Goal: Task Accomplishment & Management: Use online tool/utility

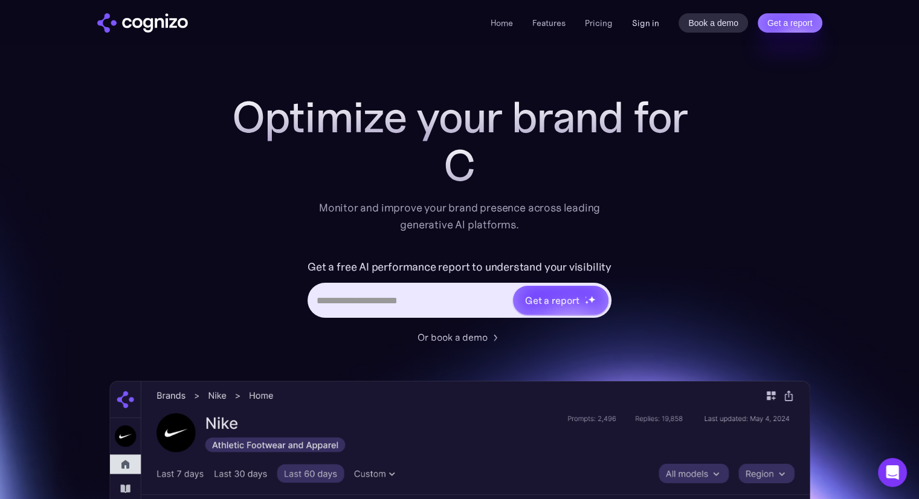
click at [658, 25] on link "Sign in" at bounding box center [645, 23] width 27 height 14
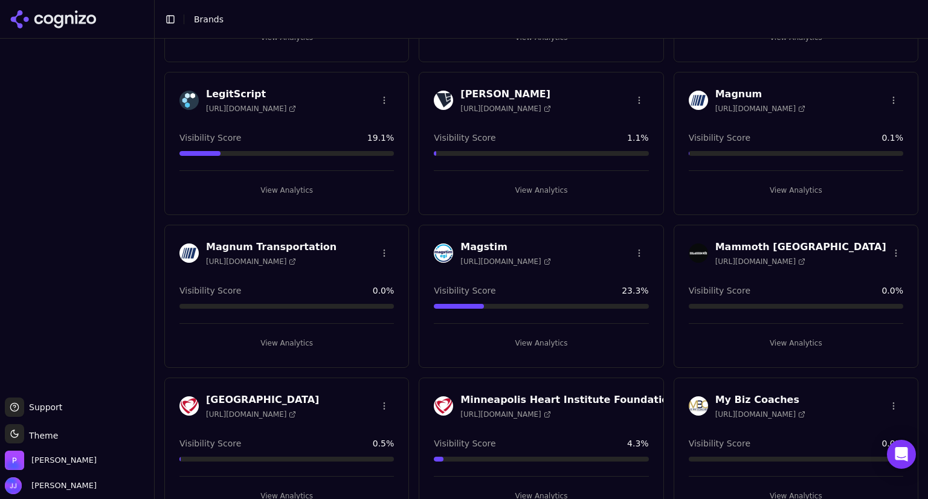
scroll to position [1693, 0]
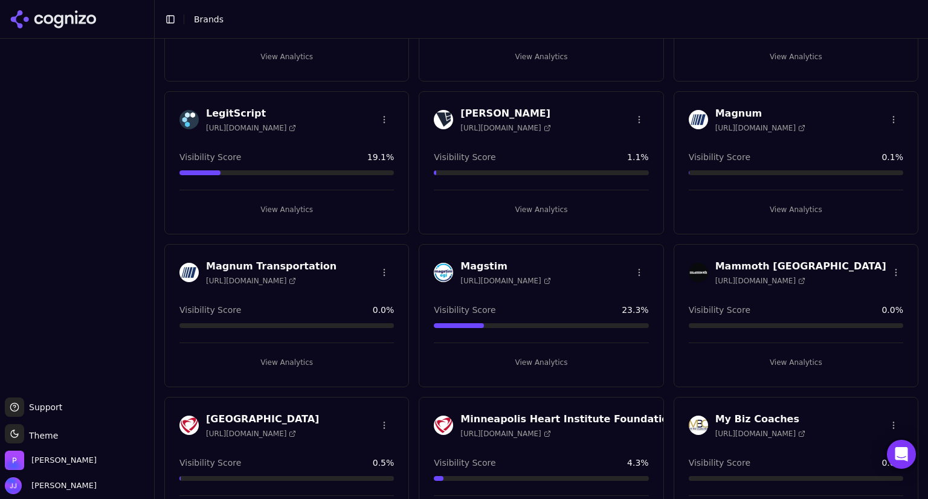
click at [754, 265] on h3 "Mammoth [GEOGRAPHIC_DATA]" at bounding box center [800, 266] width 171 height 14
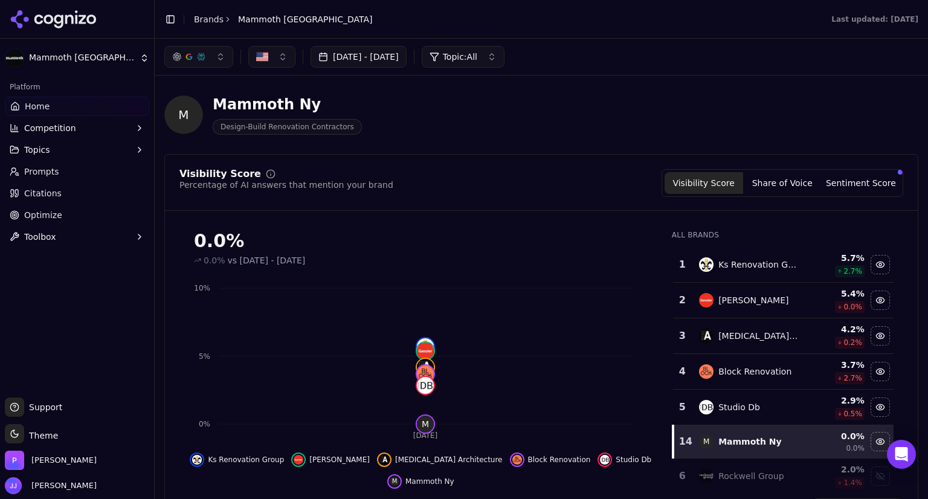
click at [53, 165] on span "Prompts" at bounding box center [41, 171] width 35 height 12
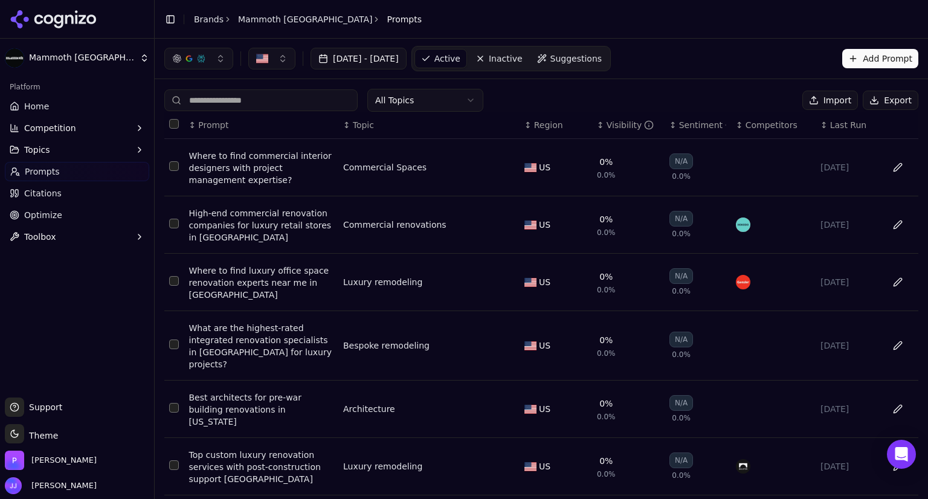
click at [858, 57] on button "Add Prompt" at bounding box center [880, 58] width 76 height 19
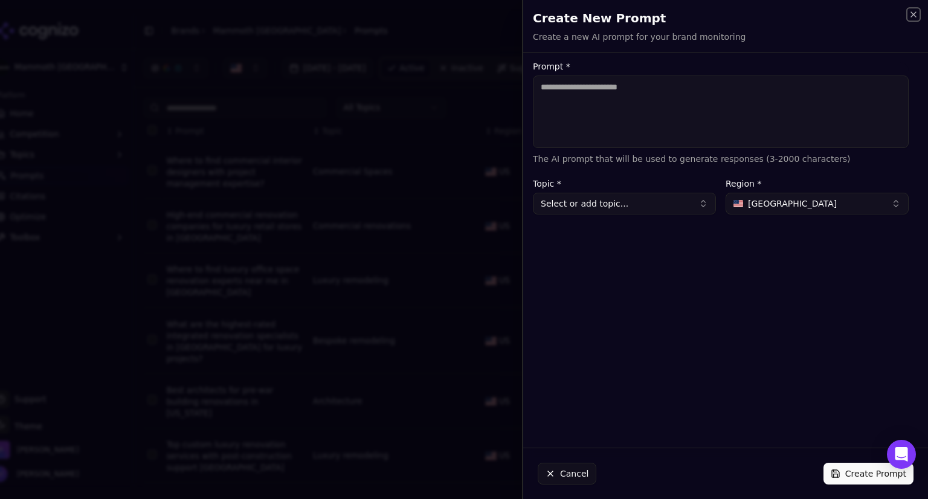
click at [916, 13] on icon "button" at bounding box center [913, 15] width 10 height 10
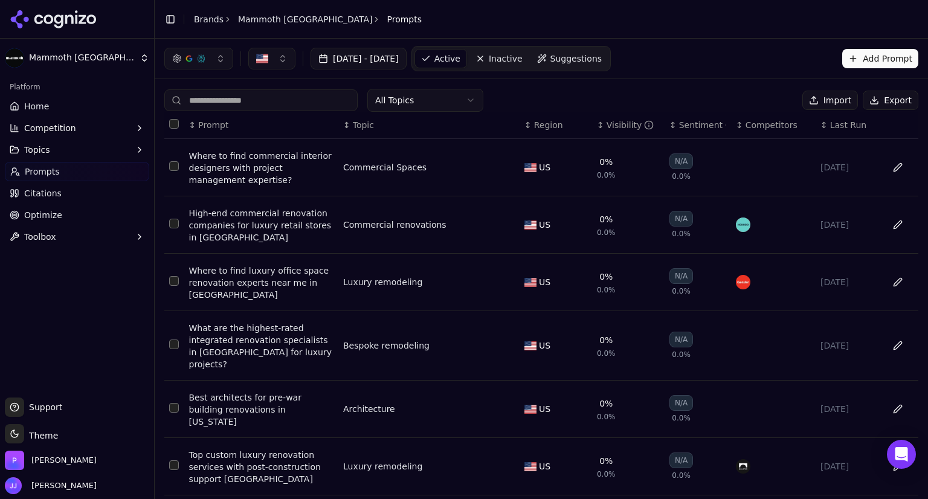
click at [429, 102] on html "Mammoth NY Platform Home Competition Topics Prompts Citations Optimize Toolbox …" at bounding box center [464, 249] width 928 height 499
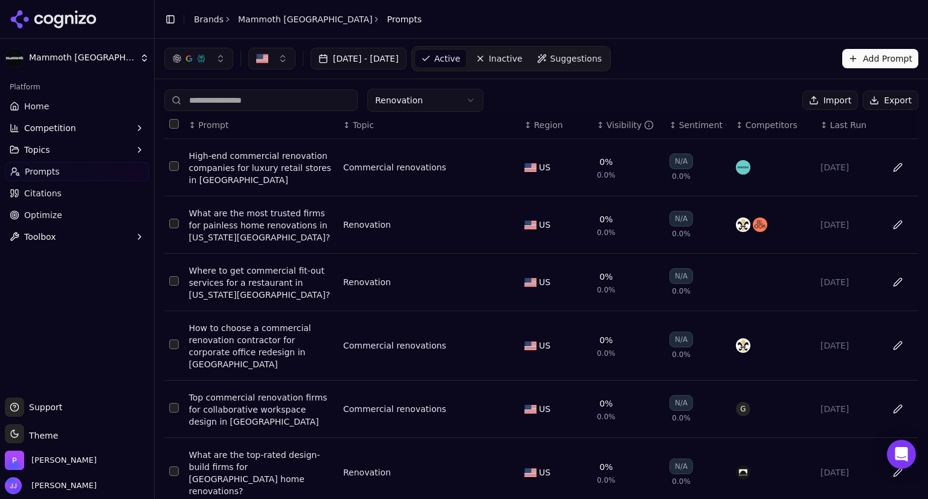
click at [292, 103] on input at bounding box center [260, 100] width 193 height 22
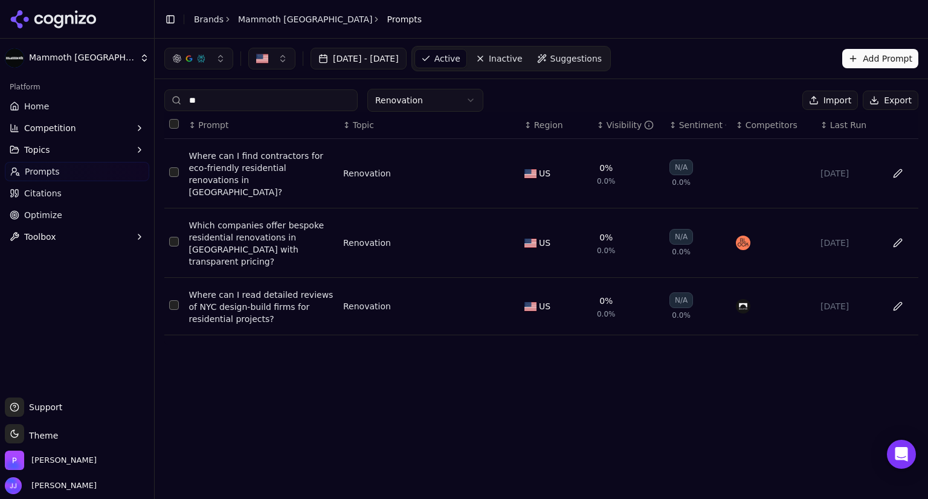
type input "*"
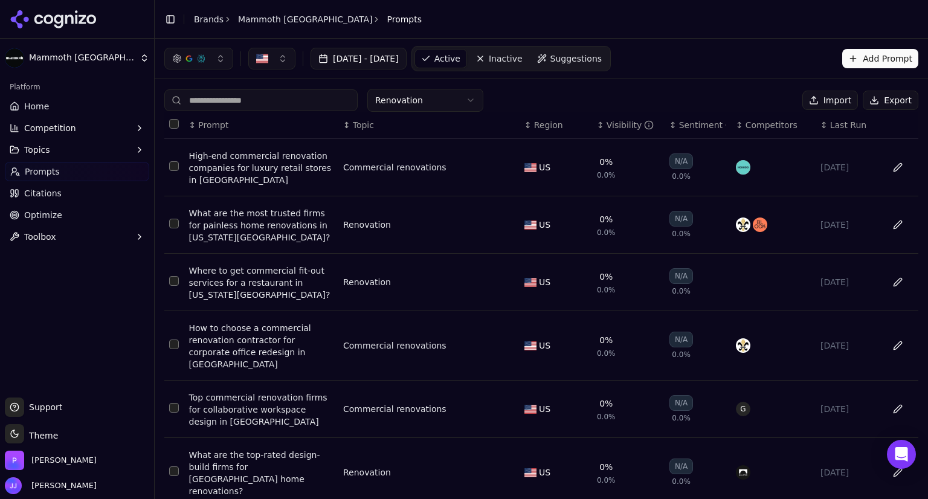
click at [85, 150] on button "Topics" at bounding box center [77, 149] width 144 height 19
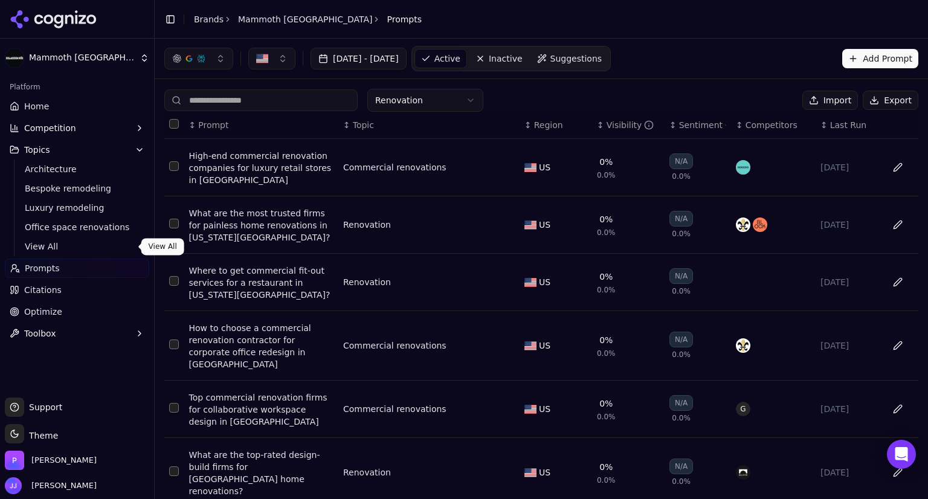
click at [51, 242] on span "View All" at bounding box center [77, 246] width 105 height 12
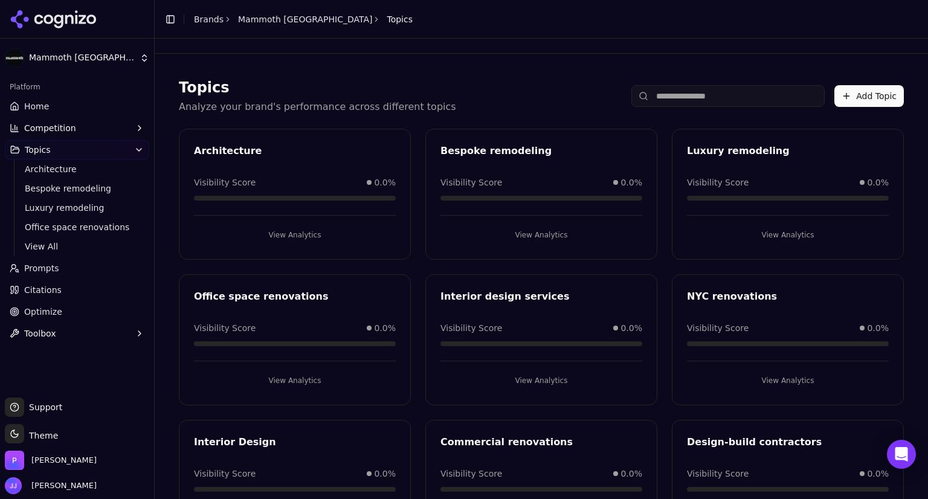
click at [865, 92] on button "Add Topic" at bounding box center [868, 96] width 69 height 22
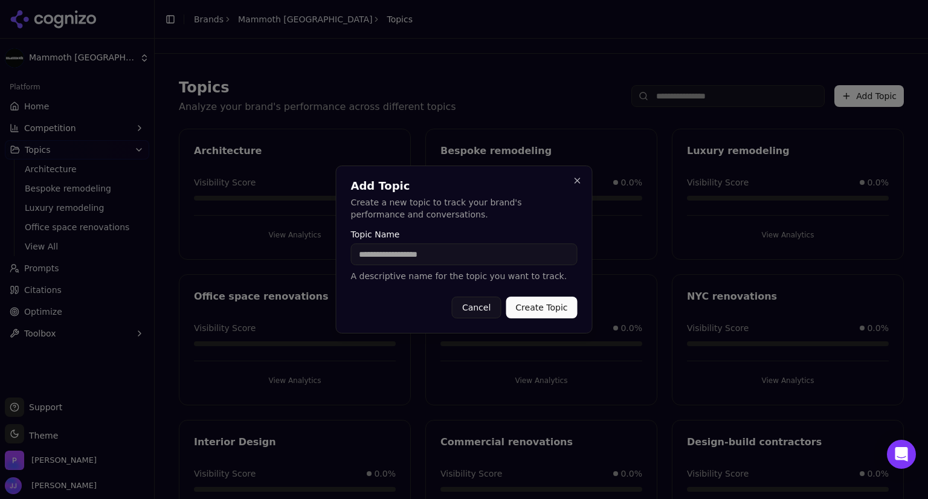
click at [484, 308] on button "Cancel" at bounding box center [476, 308] width 49 height 22
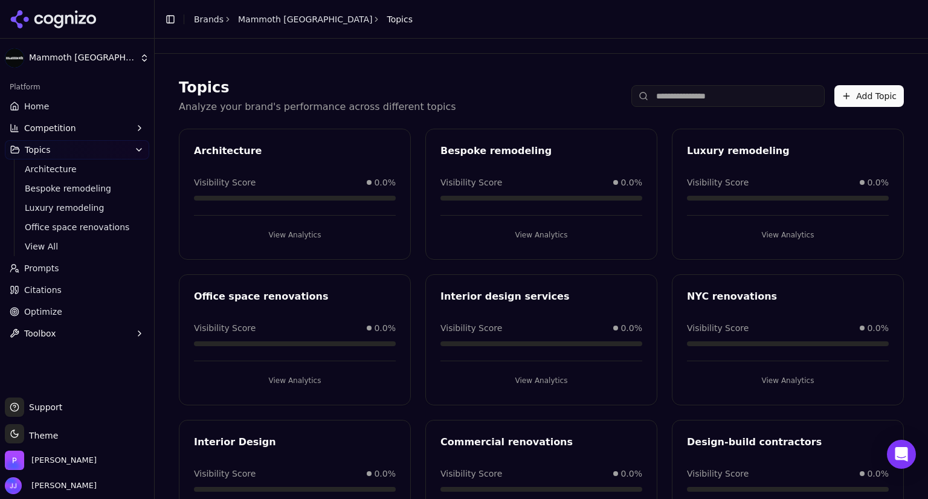
click at [50, 104] on link "Home" at bounding box center [77, 106] width 144 height 19
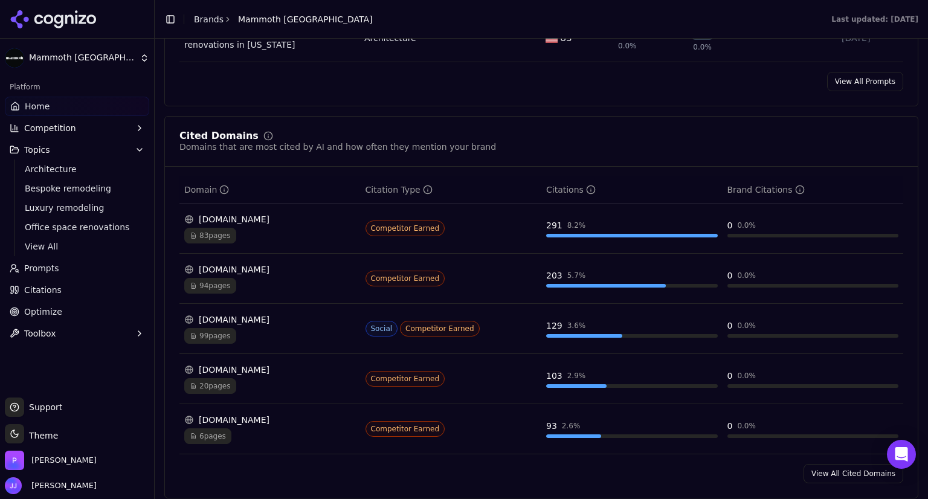
scroll to position [1238, 0]
click at [228, 327] on span "99 pages" at bounding box center [210, 335] width 52 height 16
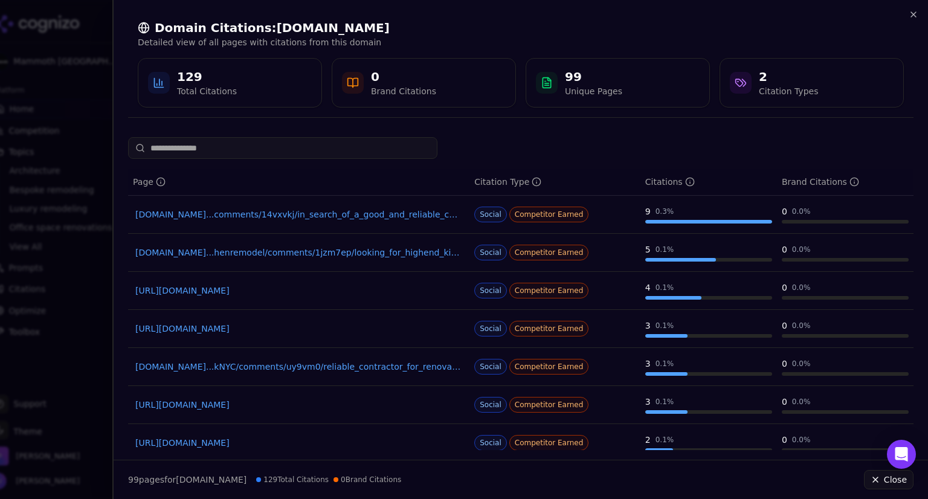
click at [297, 292] on link "[URL][DOMAIN_NAME]" at bounding box center [298, 290] width 327 height 12
